Goal: Information Seeking & Learning: Learn about a topic

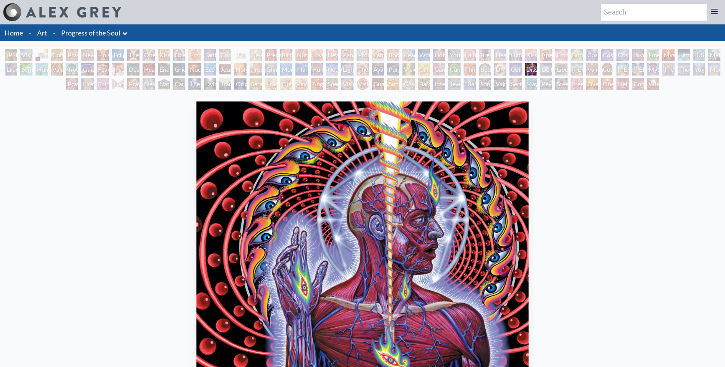
click at [71, 51] on div "Praying" at bounding box center [72, 55] width 12 height 12
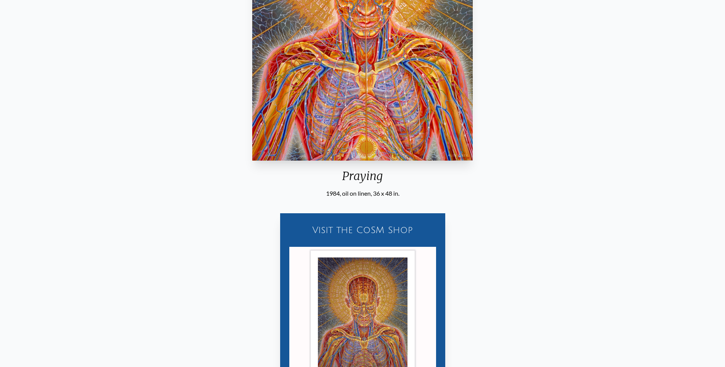
scroll to position [38, 0]
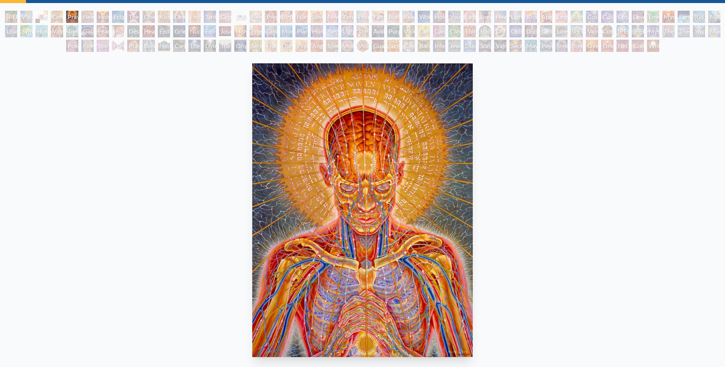
click at [200, 33] on div "Nuclear Crucifixion" at bounding box center [194, 31] width 12 height 12
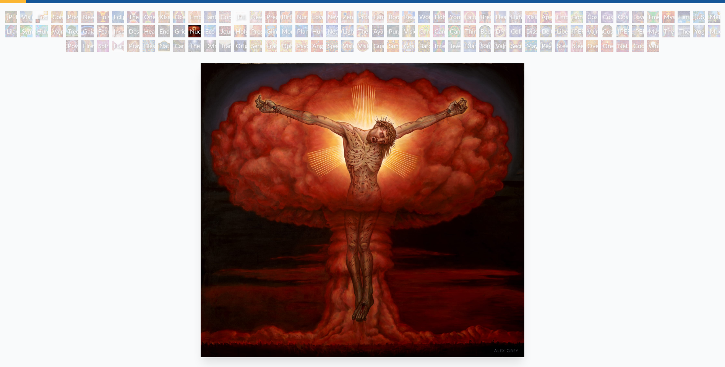
click at [159, 31] on div "Endarkenment" at bounding box center [164, 31] width 12 height 12
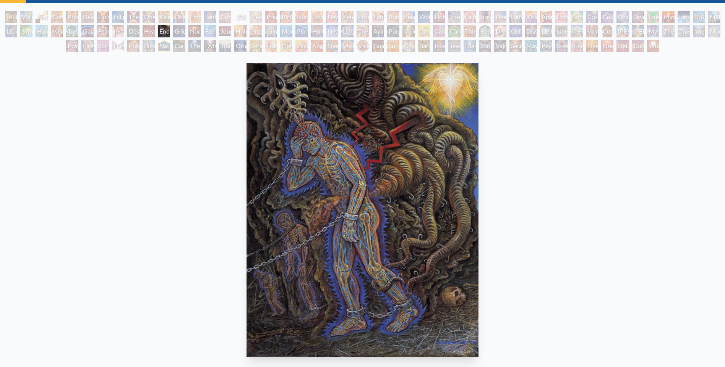
click at [113, 29] on div "Insomnia" at bounding box center [118, 31] width 12 height 12
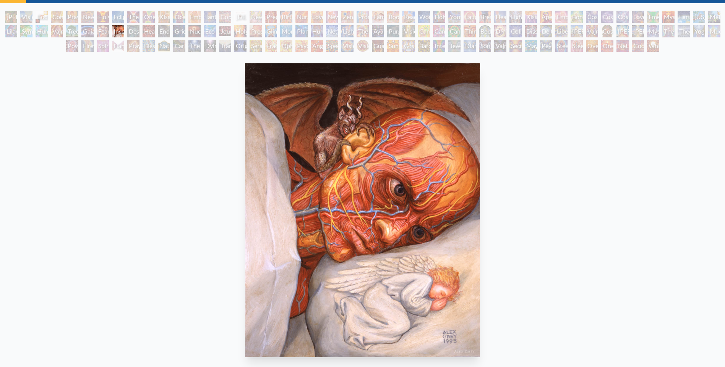
click at [86, 29] on div "Gaia" at bounding box center [87, 31] width 12 height 12
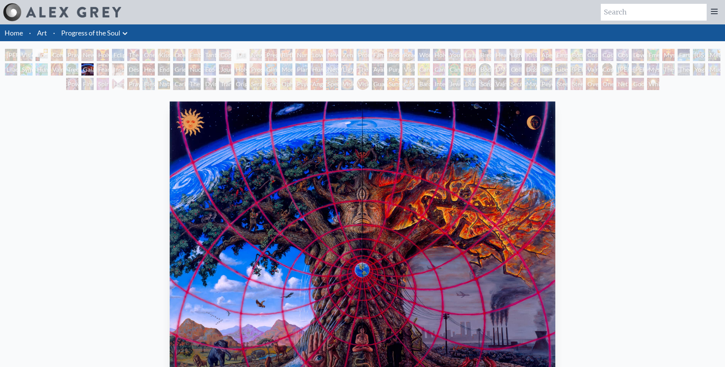
click at [467, 49] on div "Home · Art · Progress of the Soul Anatomical Drawings" at bounding box center [362, 344] width 725 height 641
click at [468, 58] on div "Laughing Man" at bounding box center [469, 55] width 12 height 12
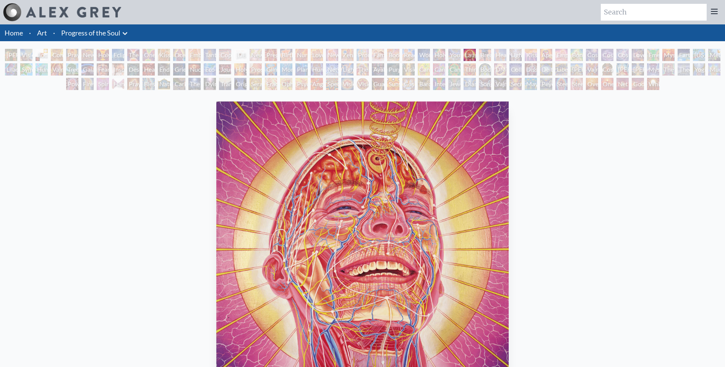
click at [414, 54] on div "Reading" at bounding box center [408, 55] width 12 height 12
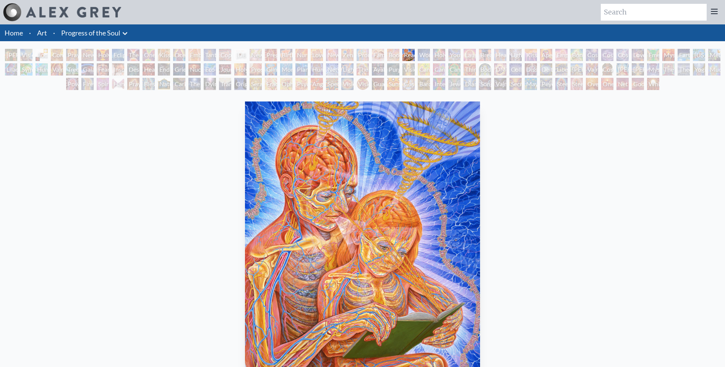
click at [491, 74] on div "Body/Mind as a Vibratory Field of Energy" at bounding box center [485, 69] width 12 height 12
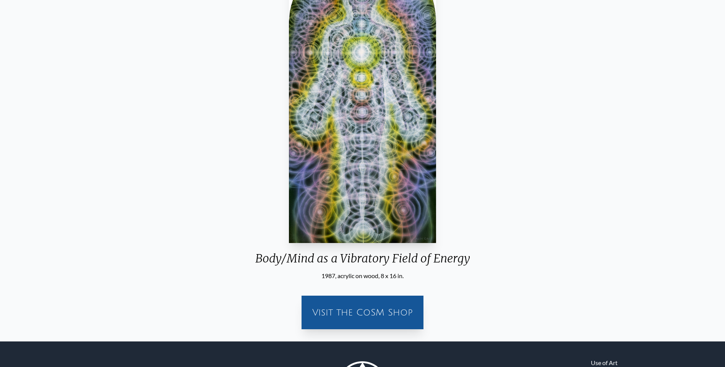
scroll to position [153, 0]
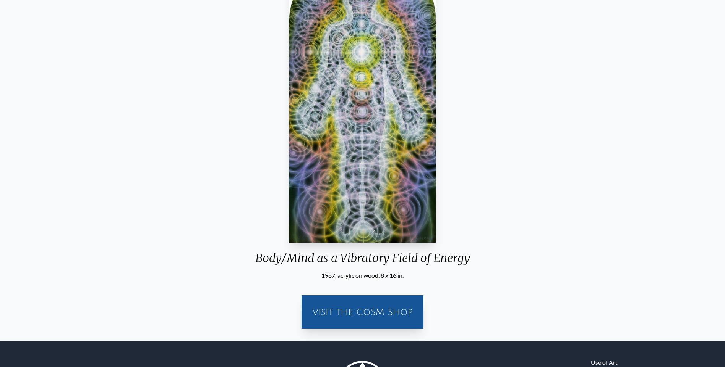
click at [311, 126] on img "79 / 133" at bounding box center [362, 96] width 147 height 294
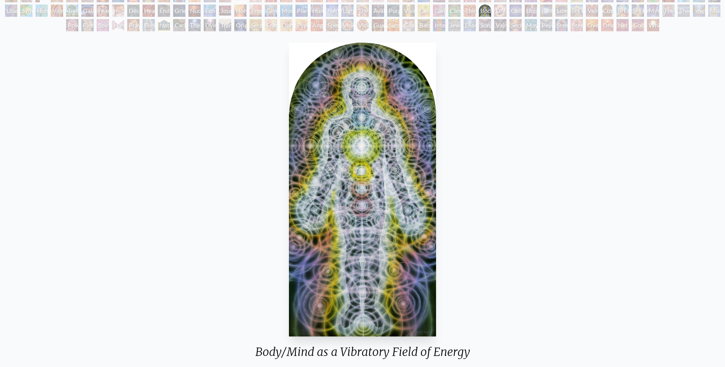
scroll to position [0, 0]
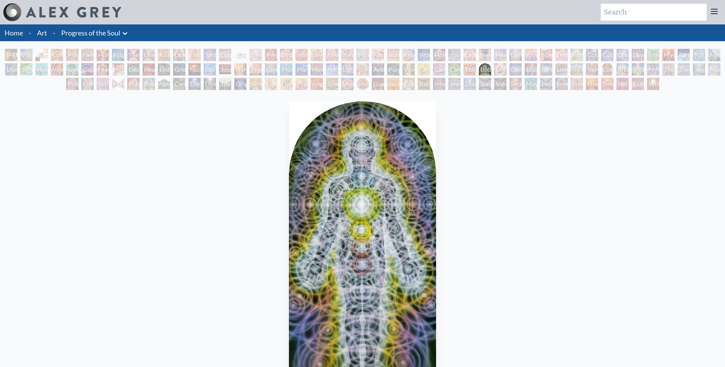
click at [640, 76] on div "[PERSON_NAME] & Eve Visionary Origin of Language Body, Mind, Spirit Contemplati…" at bounding box center [362, 71] width 725 height 44
click at [642, 69] on div "[PERSON_NAME]" at bounding box center [637, 69] width 12 height 12
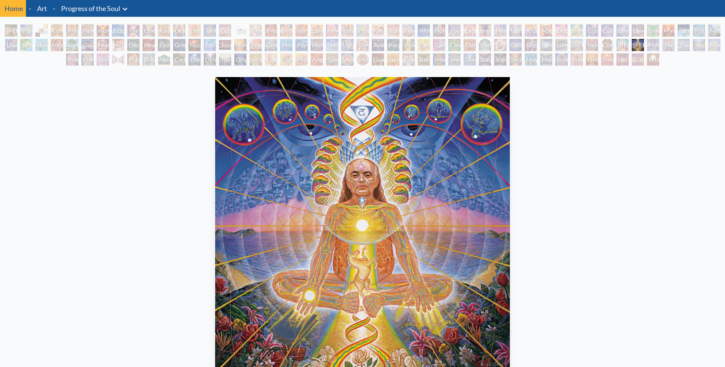
scroll to position [38, 0]
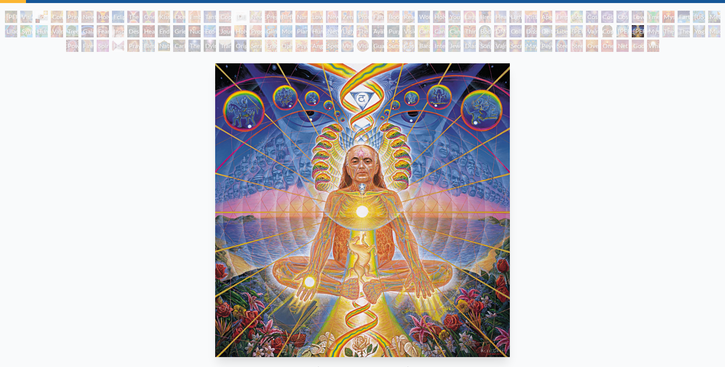
click at [601, 27] on div "Cosmic [DEMOGRAPHIC_DATA]" at bounding box center [607, 31] width 12 height 12
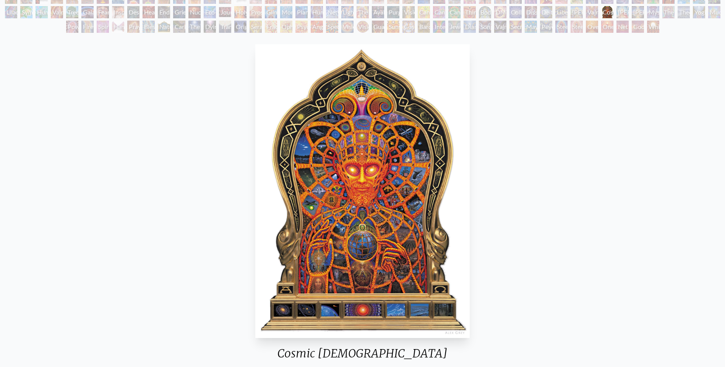
scroll to position [38, 0]
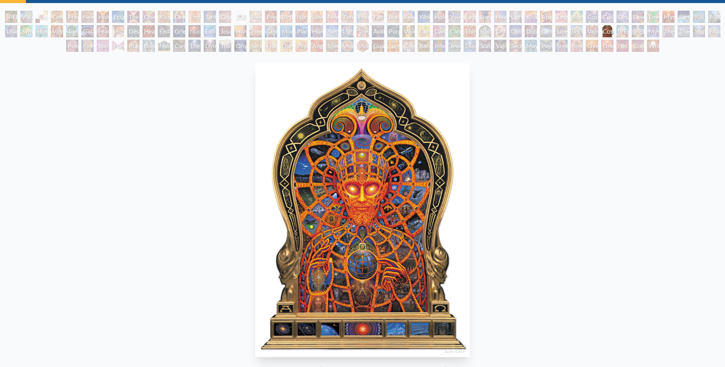
drag, startPoint x: 548, startPoint y: 176, endPoint x: 516, endPoint y: 39, distance: 140.2
click at [516, 39] on div "[PERSON_NAME] & Eve Visionary Origin of Language Body, Mind, Spirit Contemplati…" at bounding box center [362, 33] width 725 height 44
click at [509, 49] on div "Secret Writing Being" at bounding box center [515, 46] width 12 height 12
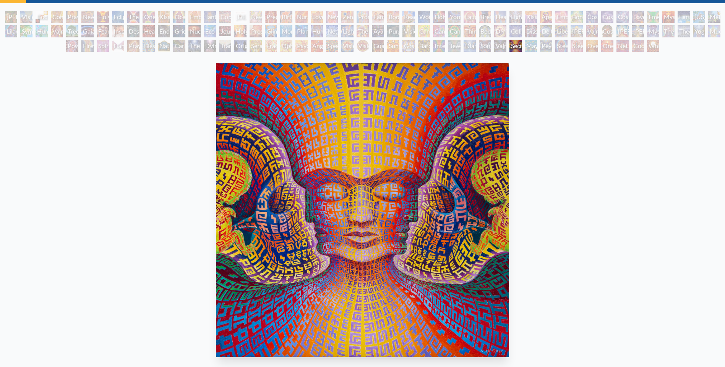
click at [557, 50] on div "Steeplehead 1" at bounding box center [561, 46] width 12 height 12
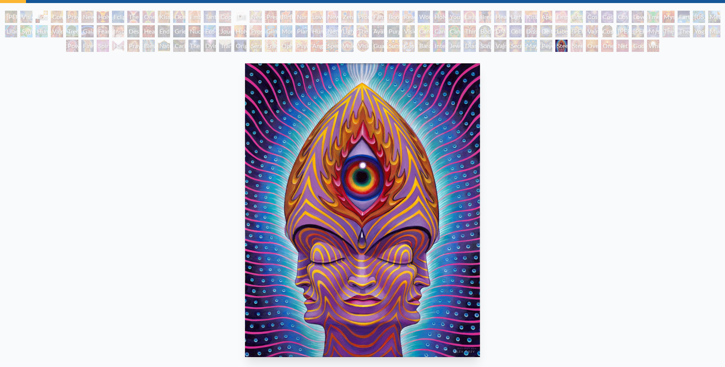
click at [603, 45] on div "One" at bounding box center [607, 46] width 12 height 12
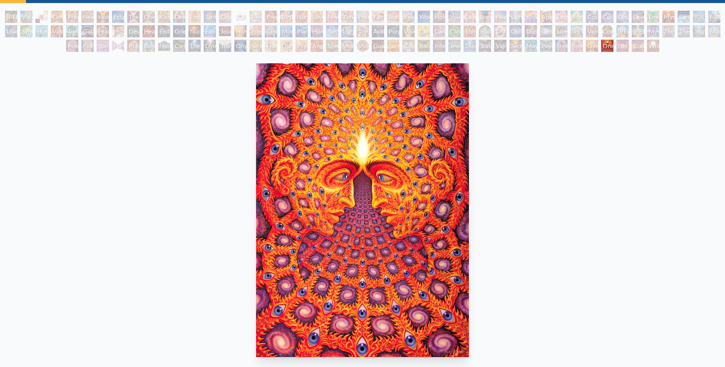
click at [644, 47] on div "[PERSON_NAME] & Eve Visionary Origin of Language Body, Mind, Spirit Contemplati…" at bounding box center [362, 33] width 725 height 44
click at [652, 48] on div "White Light" at bounding box center [653, 46] width 12 height 12
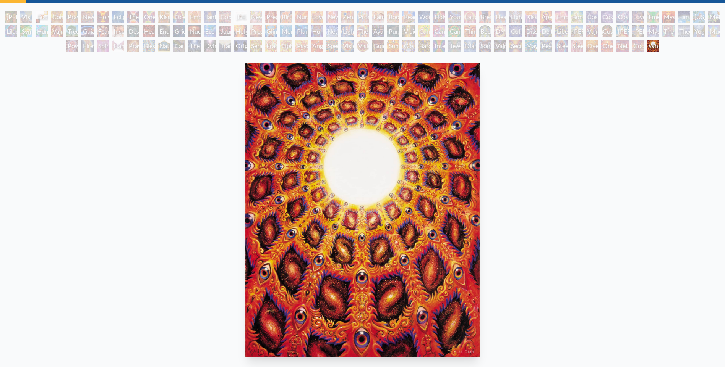
click at [616, 47] on div "Net of Being" at bounding box center [622, 46] width 12 height 12
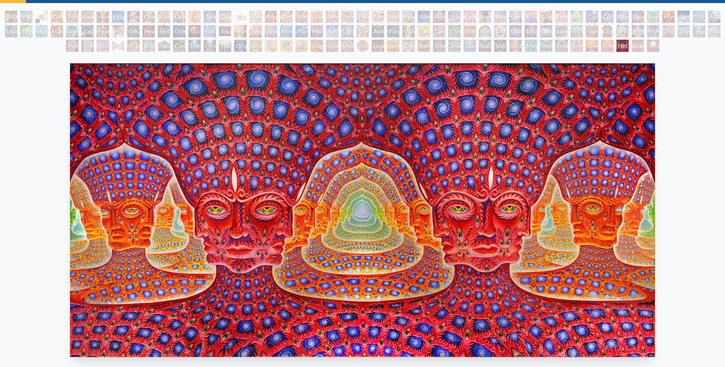
click at [326, 48] on div "Spectral Lotus" at bounding box center [332, 46] width 12 height 12
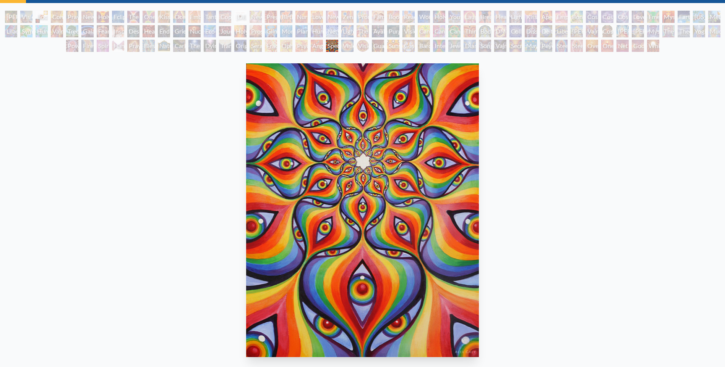
click at [188, 45] on div "The Soul Finds It's Way" at bounding box center [194, 46] width 12 height 12
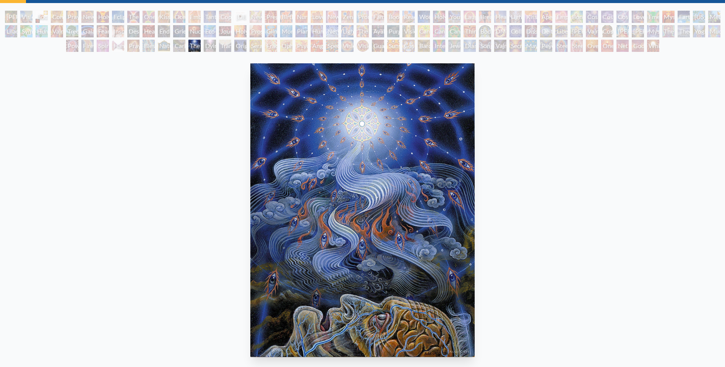
click at [147, 45] on div "Blessing Hand" at bounding box center [148, 46] width 12 height 12
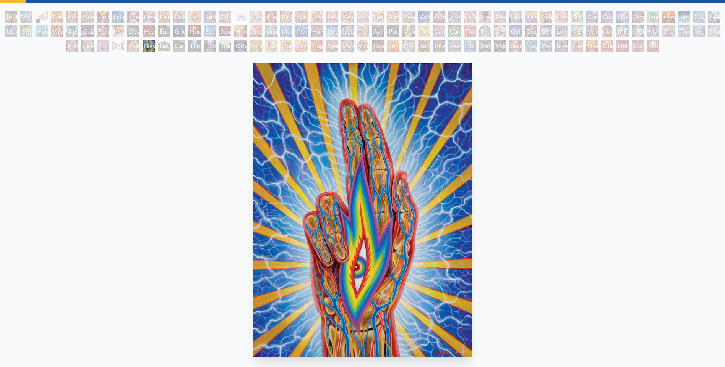
click at [112, 45] on div "Hands that See" at bounding box center [118, 46] width 12 height 12
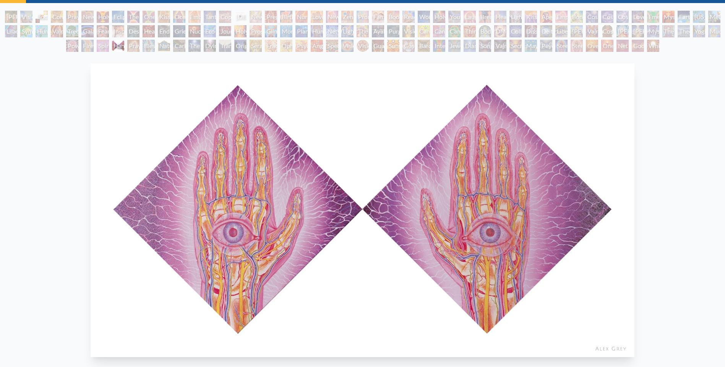
click at [83, 44] on div "Firewalking" at bounding box center [87, 46] width 12 height 12
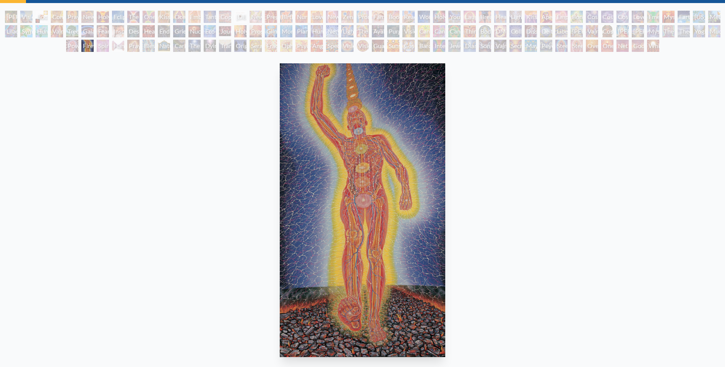
click at [58, 42] on div "[PERSON_NAME] & Eve Visionary Origin of Language Body, Mind, Spirit Contemplati…" at bounding box center [362, 33] width 725 height 44
click at [73, 45] on div "Power to the Peaceful" at bounding box center [72, 46] width 12 height 12
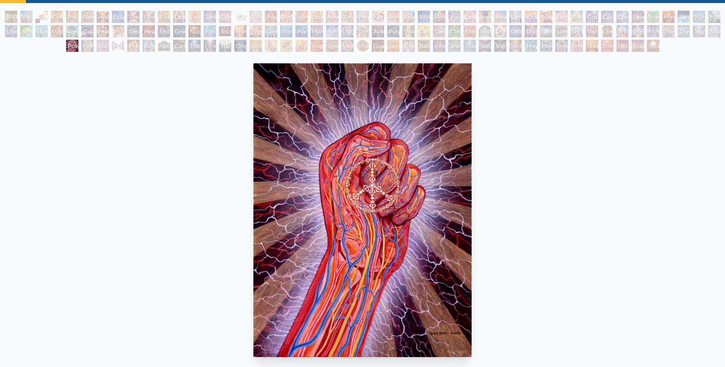
click at [70, 33] on div "Tree & Person" at bounding box center [72, 31] width 12 height 12
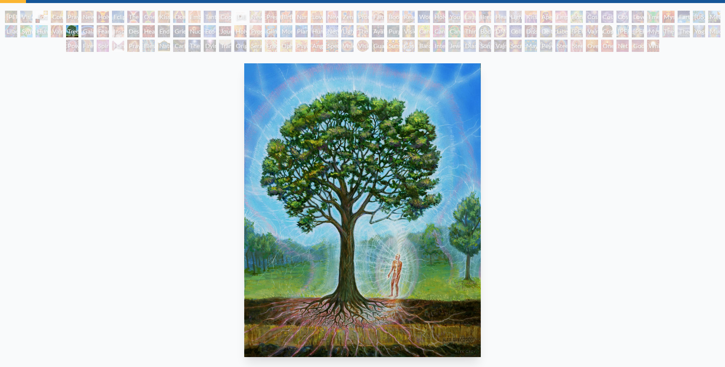
click at [167, 31] on div "Endarkenment" at bounding box center [164, 31] width 12 height 12
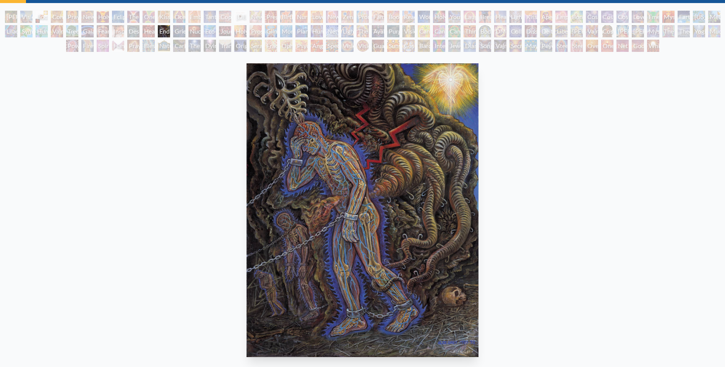
click at [37, 32] on div "Humming Bird" at bounding box center [42, 31] width 12 height 12
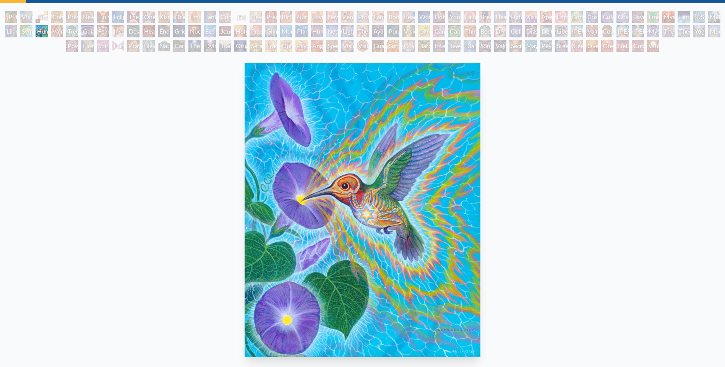
click at [25, 29] on div "Symbiosis: Gall Wasp & Oak Tree" at bounding box center [26, 31] width 12 height 12
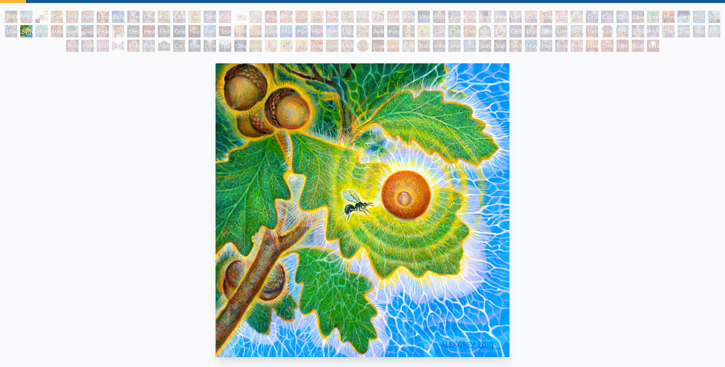
click at [155, 26] on div "Headache" at bounding box center [148, 31] width 12 height 12
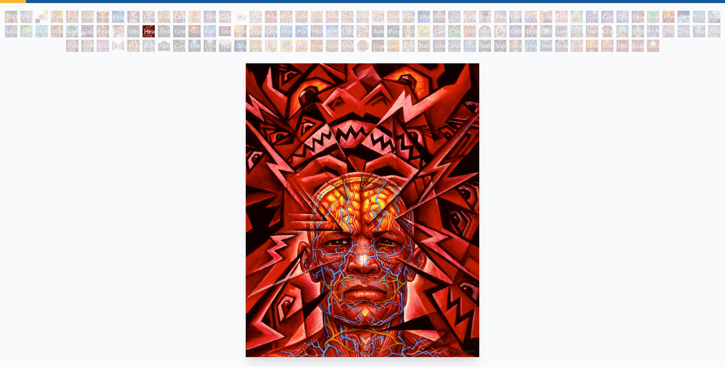
click at [170, 15] on div "Kissing" at bounding box center [164, 17] width 12 height 12
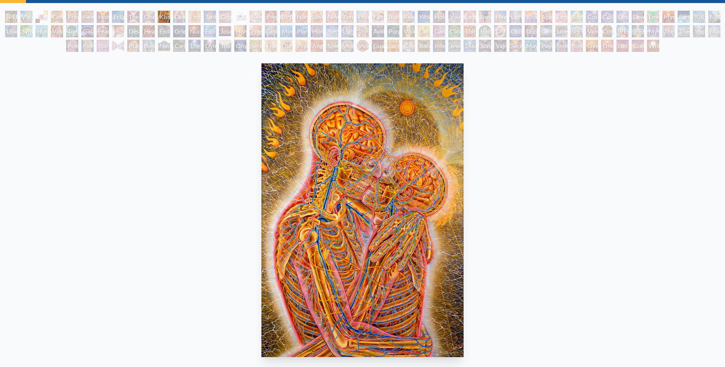
click at [209, 31] on div "Eco-Atlas" at bounding box center [210, 31] width 12 height 12
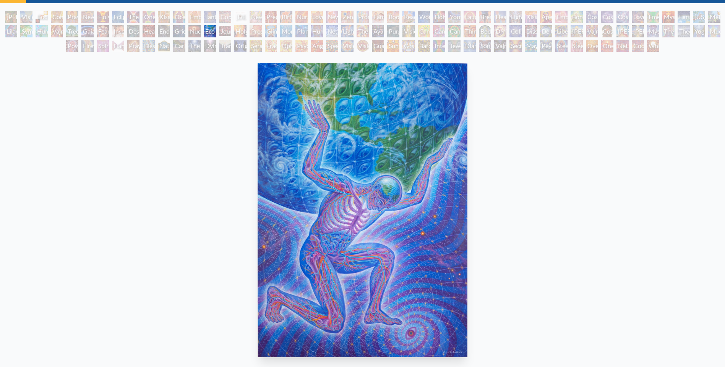
click at [173, 17] on div "Ocean of Love Bliss" at bounding box center [179, 17] width 12 height 12
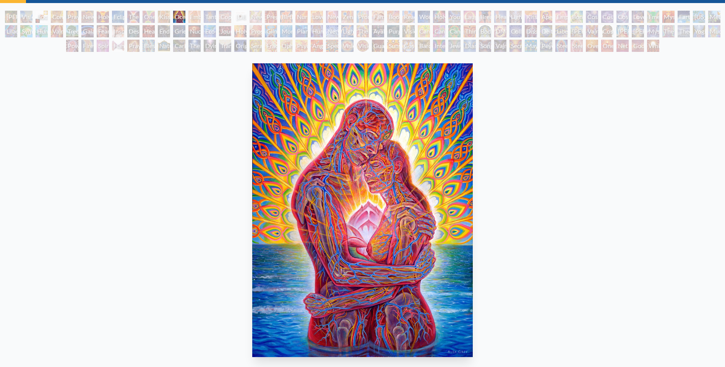
click at [161, 17] on div "Kissing" at bounding box center [164, 17] width 12 height 12
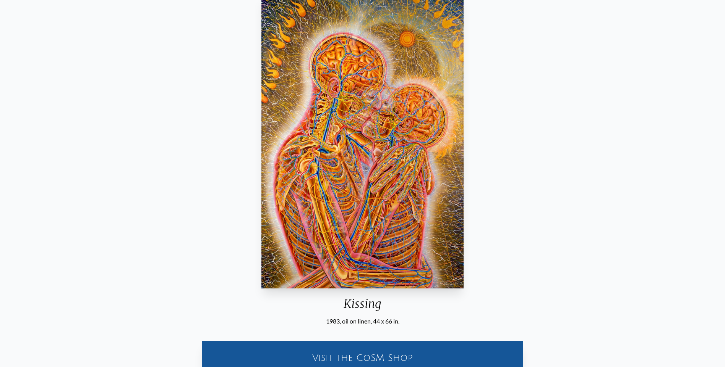
scroll to position [229, 0]
